Goal: Find specific page/section: Find specific page/section

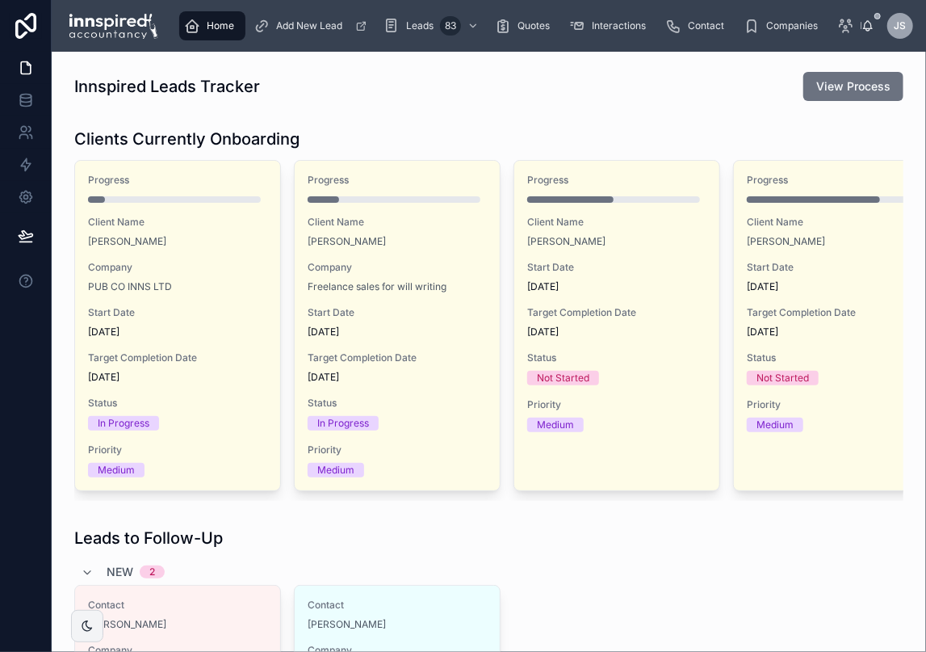
drag, startPoint x: 1651, startPoint y: 3, endPoint x: 317, endPoint y: 43, distance: 1334.5
click at [317, 43] on div "Home Add New Lead Leads 83 Quotes Interactions Contact Companies New Clients On…" at bounding box center [516, 26] width 690 height 36
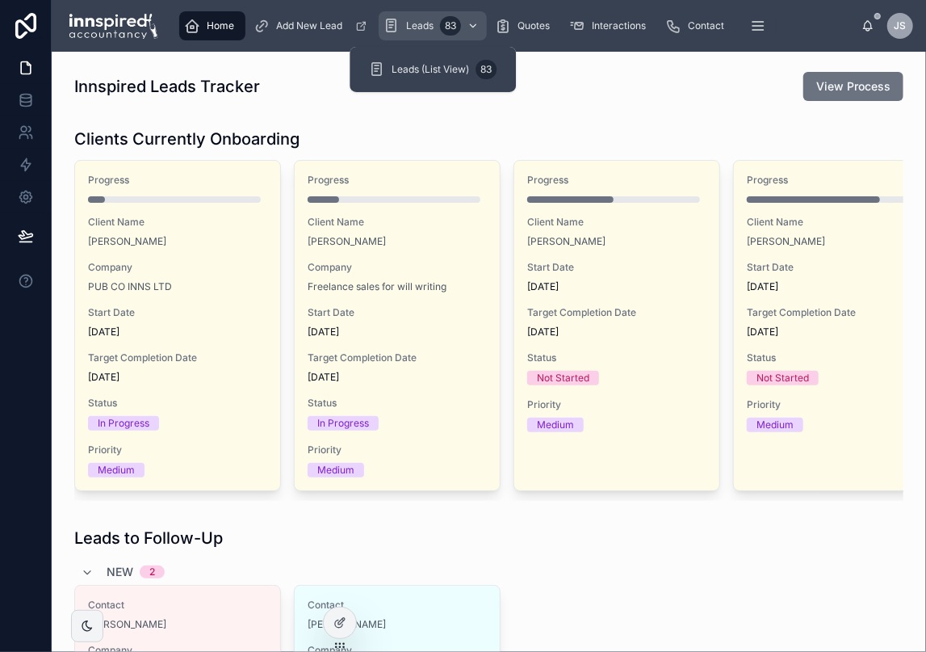
click at [433, 30] on span "Leads" at bounding box center [419, 25] width 27 height 13
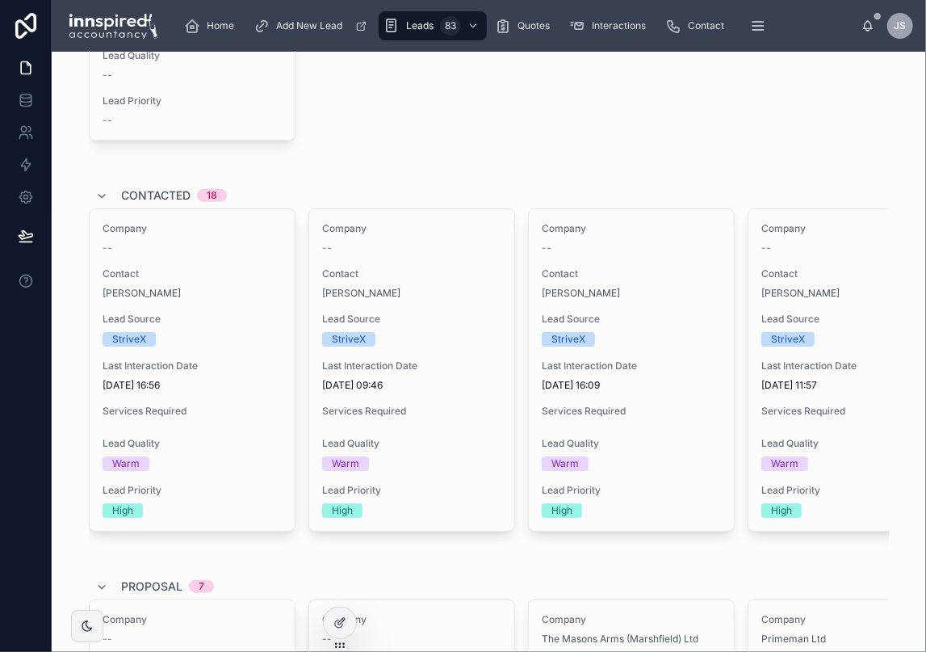
scroll to position [404, 0]
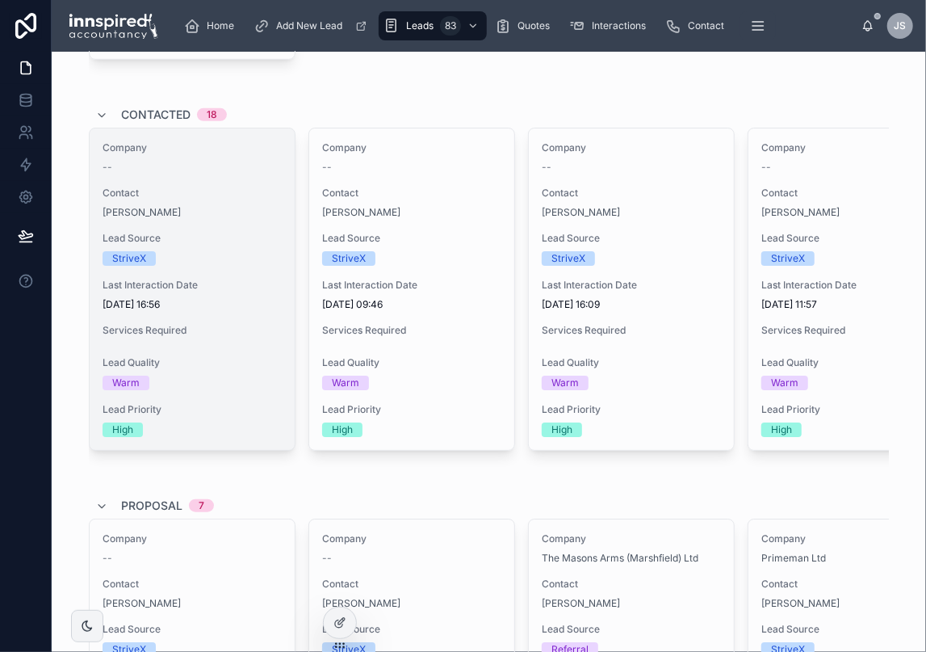
click at [189, 233] on span "Lead Source" at bounding box center [192, 238] width 179 height 13
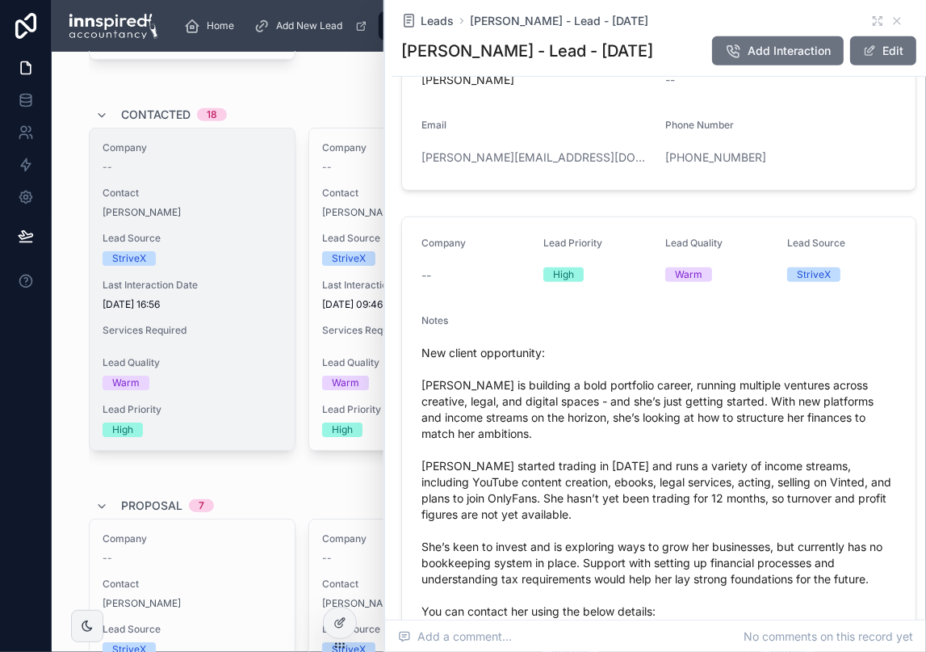
scroll to position [484, 0]
